Goal: Transaction & Acquisition: Obtain resource

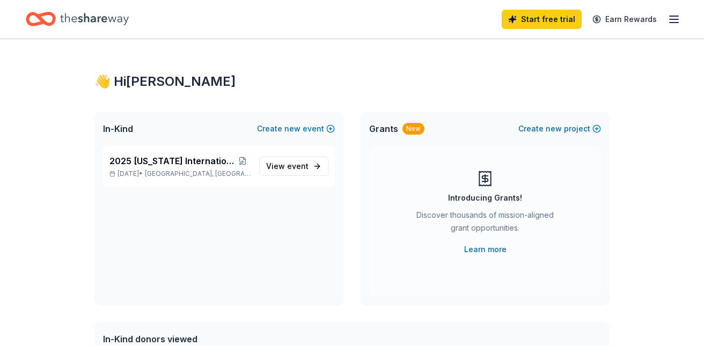
click at [522, 204] on div "Introducing Grants! Discover thousands of mission-aligned grant opportunities. …" at bounding box center [484, 213] width 189 height 86
click at [303, 160] on span "View event" at bounding box center [287, 166] width 42 height 13
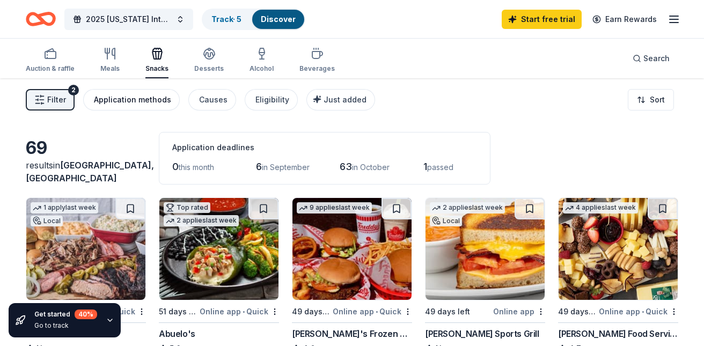
click at [156, 97] on div "Application methods" at bounding box center [132, 99] width 77 height 13
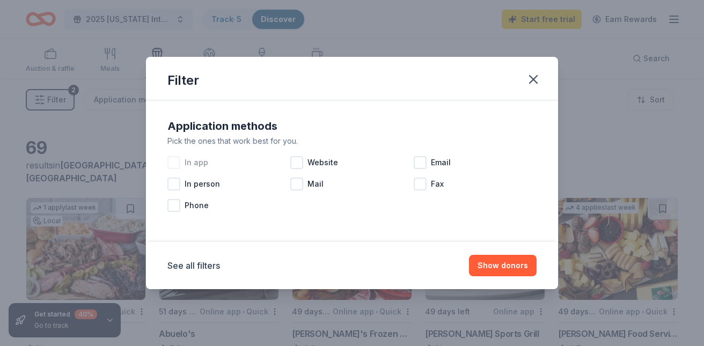
click at [172, 160] on div at bounding box center [173, 162] width 13 height 13
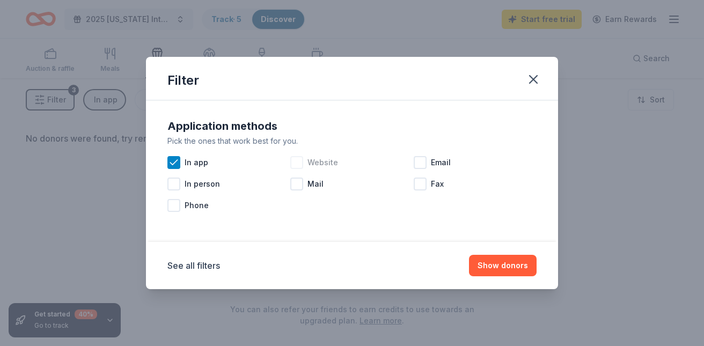
click at [298, 161] on div at bounding box center [296, 162] width 13 height 13
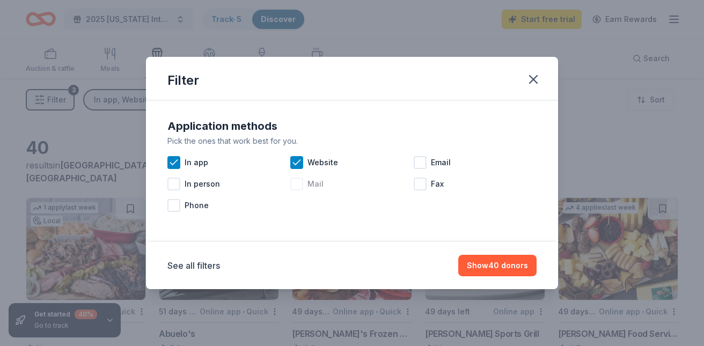
click at [296, 183] on div at bounding box center [296, 184] width 13 height 13
click at [415, 162] on div at bounding box center [419, 162] width 13 height 13
click at [499, 262] on button "Show 50 donors" at bounding box center [497, 265] width 78 height 21
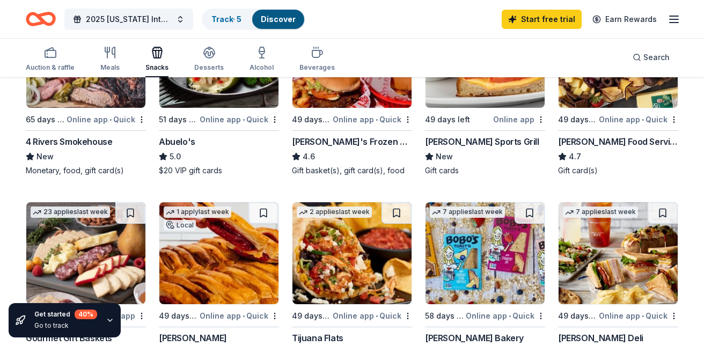
scroll to position [195, 0]
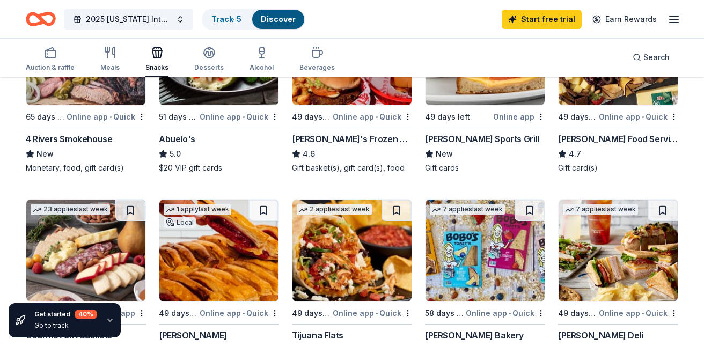
click at [600, 134] on div "[PERSON_NAME] Food Service Store" at bounding box center [618, 138] width 120 height 13
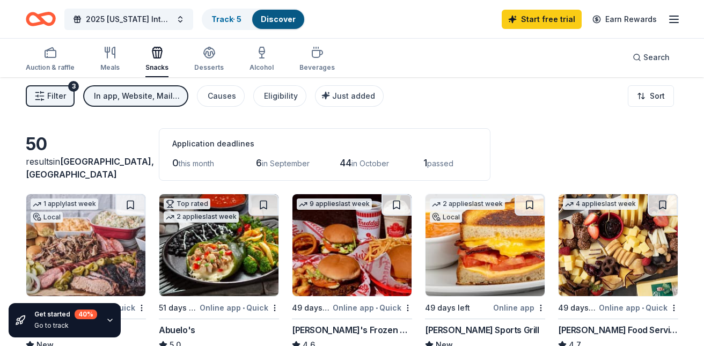
scroll to position [0, 0]
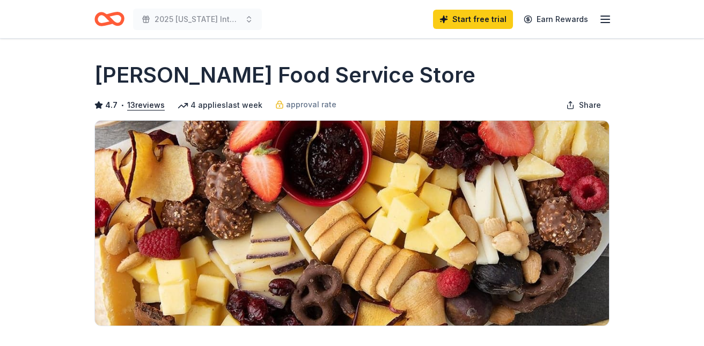
click at [604, 17] on icon "button" at bounding box center [604, 19] width 13 height 13
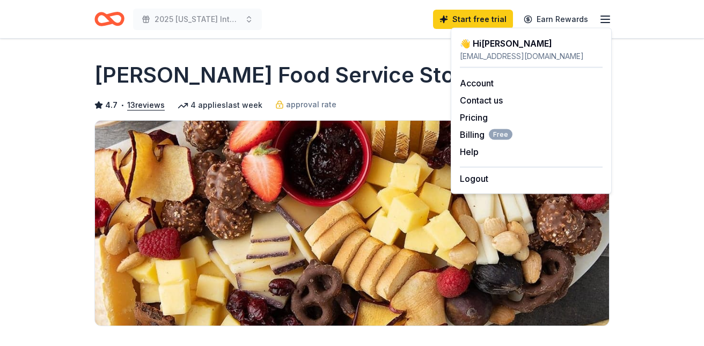
click at [420, 189] on img at bounding box center [352, 223] width 514 height 205
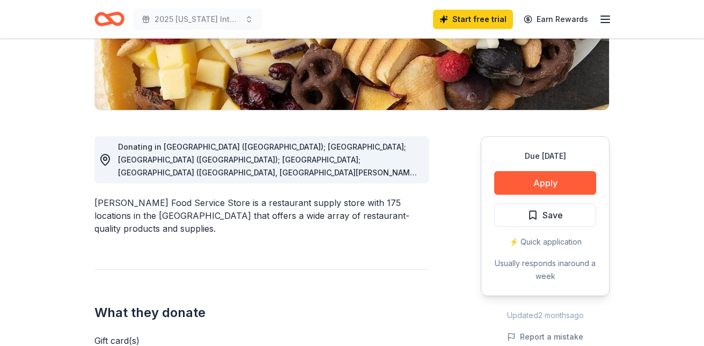
scroll to position [214, 0]
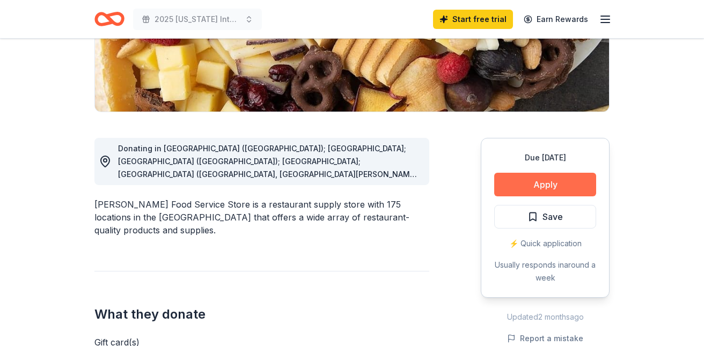
click at [568, 178] on button "Apply" at bounding box center [545, 185] width 102 height 24
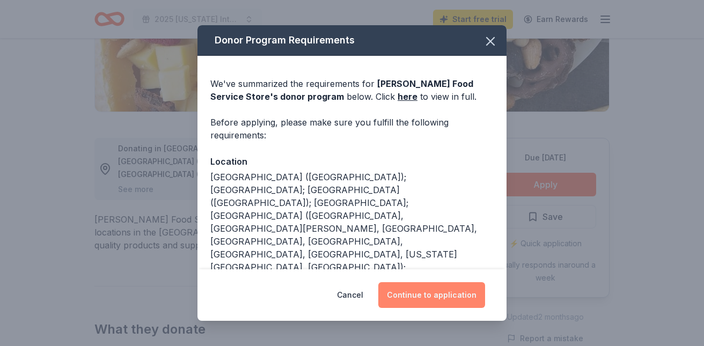
click at [443, 292] on button "Continue to application" at bounding box center [431, 295] width 107 height 26
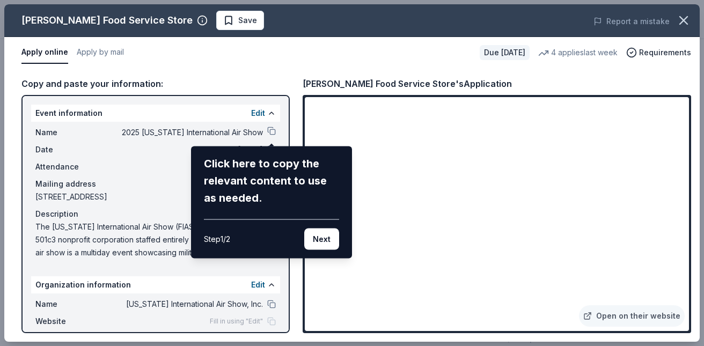
click at [295, 280] on div "[PERSON_NAME] Food Service Store Save Report a mistake Apply online Apply by ma…" at bounding box center [351, 172] width 695 height 337
click at [272, 133] on div "[PERSON_NAME] Food Service Store Save Report a mistake Apply online Apply by ma…" at bounding box center [351, 172] width 695 height 337
click at [271, 130] on div "[PERSON_NAME] Food Service Store Save Report a mistake Apply online Apply by ma…" at bounding box center [351, 172] width 695 height 337
click at [270, 125] on div "[PERSON_NAME] Food Service Store Save Report a mistake Apply online Apply by ma…" at bounding box center [351, 172] width 695 height 337
click at [270, 130] on div "[PERSON_NAME] Food Service Store Save Report a mistake Apply online Apply by ma…" at bounding box center [351, 172] width 695 height 337
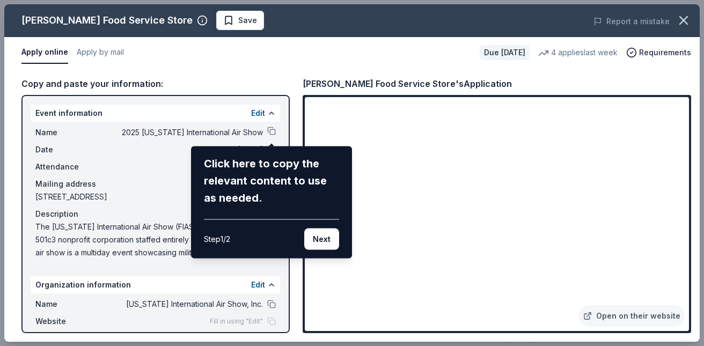
click at [270, 130] on div "[PERSON_NAME] Food Service Store Save Report a mistake Apply online Apply by ma…" at bounding box center [351, 172] width 695 height 337
click at [275, 134] on div "[PERSON_NAME] Food Service Store Save Report a mistake Apply online Apply by ma…" at bounding box center [351, 172] width 695 height 337
click at [324, 234] on button "Next" at bounding box center [321, 238] width 35 height 21
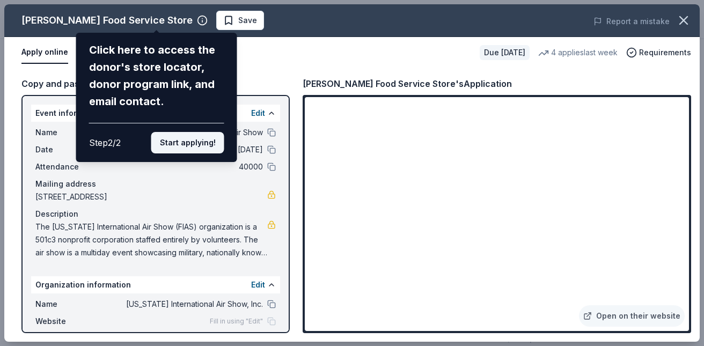
click at [190, 139] on button "Start applying!" at bounding box center [187, 142] width 73 height 21
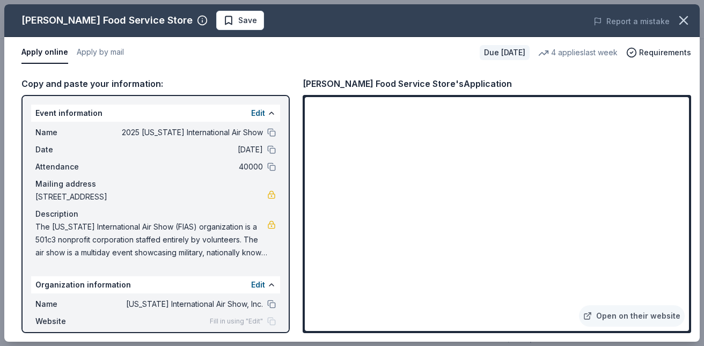
click at [270, 135] on div "[PERSON_NAME] Food Service Store Save Report a mistake Apply online Apply by ma…" at bounding box center [351, 172] width 695 height 337
click at [634, 314] on link "Open on their website" at bounding box center [632, 315] width 106 height 21
click at [257, 280] on button "Edit" at bounding box center [258, 284] width 14 height 13
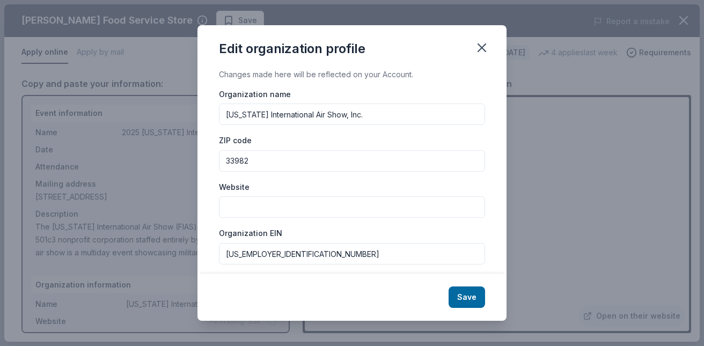
click at [395, 204] on input "Website" at bounding box center [352, 206] width 266 height 21
click at [483, 43] on icon "button" at bounding box center [481, 47] width 15 height 15
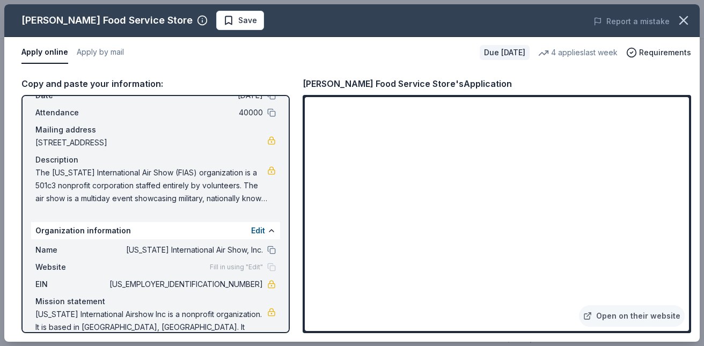
scroll to position [69, 0]
